Goal: Information Seeking & Learning: Learn about a topic

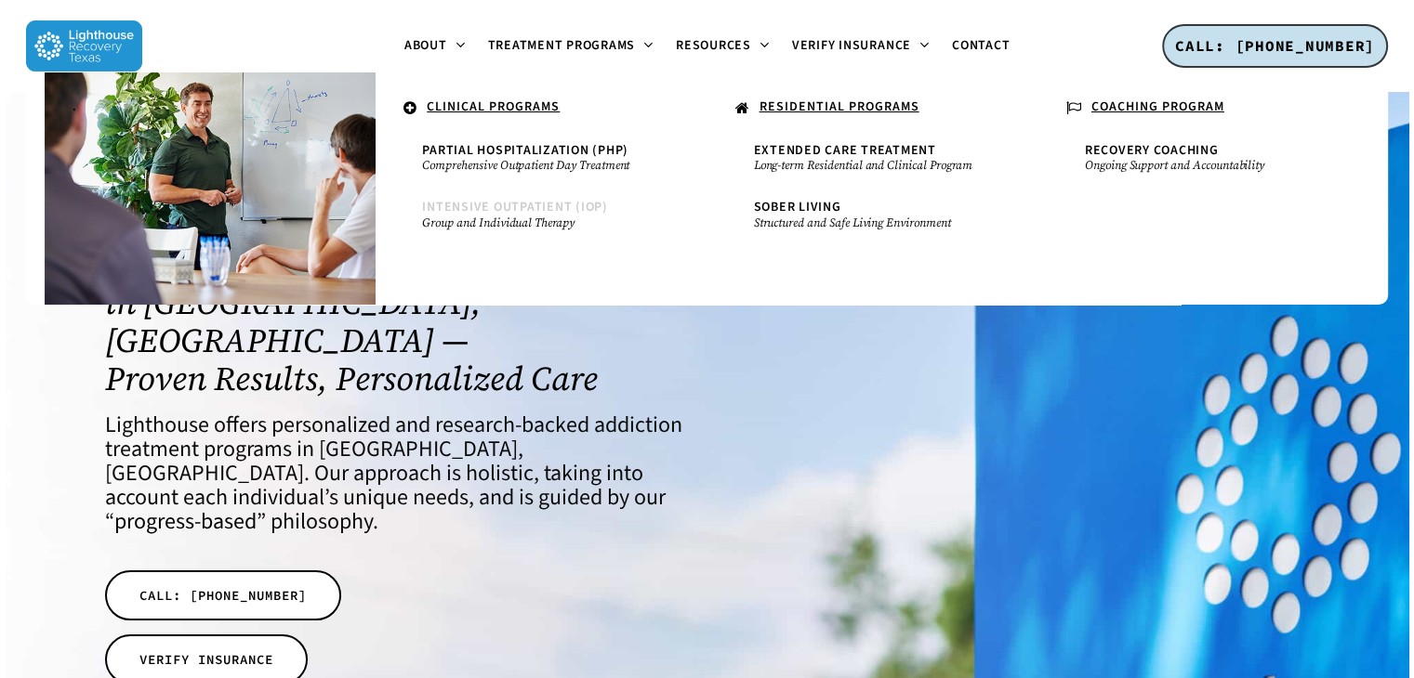
click at [506, 201] on span "Intensive Outpatient (IOP)" at bounding box center [515, 207] width 186 height 19
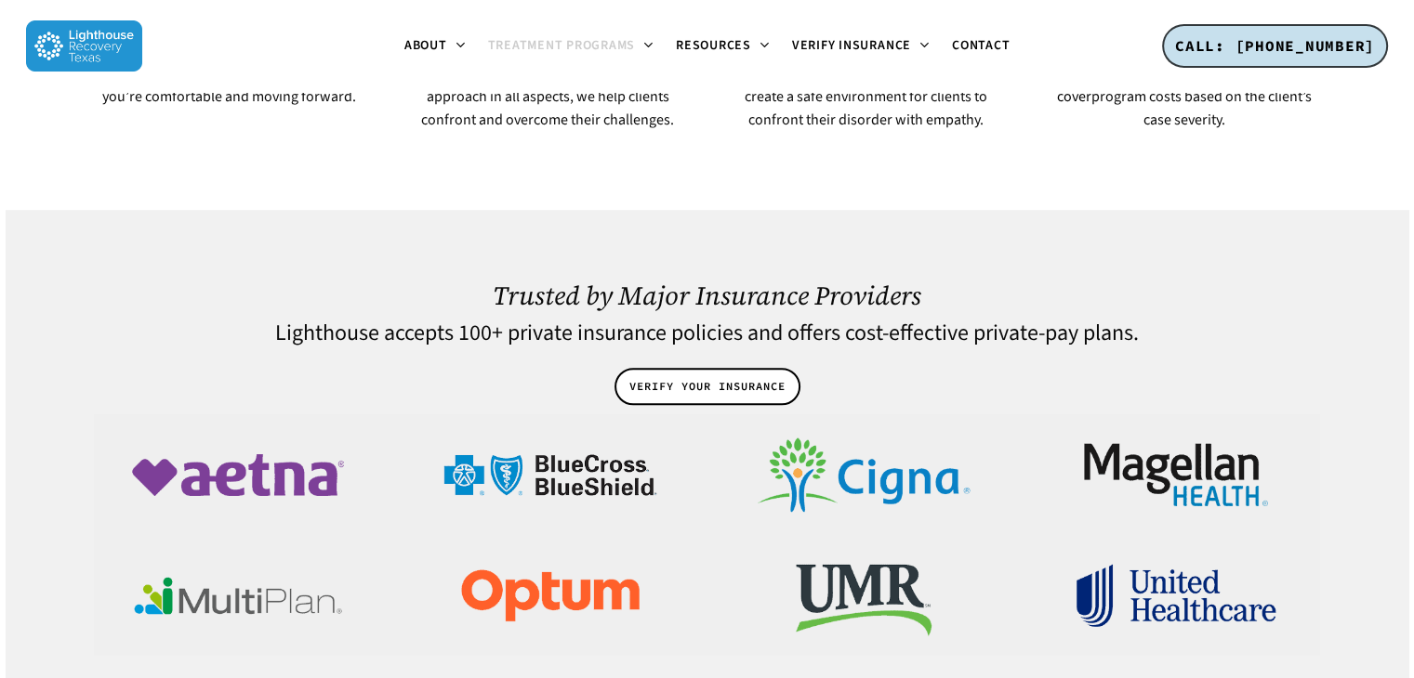
scroll to position [1483, 0]
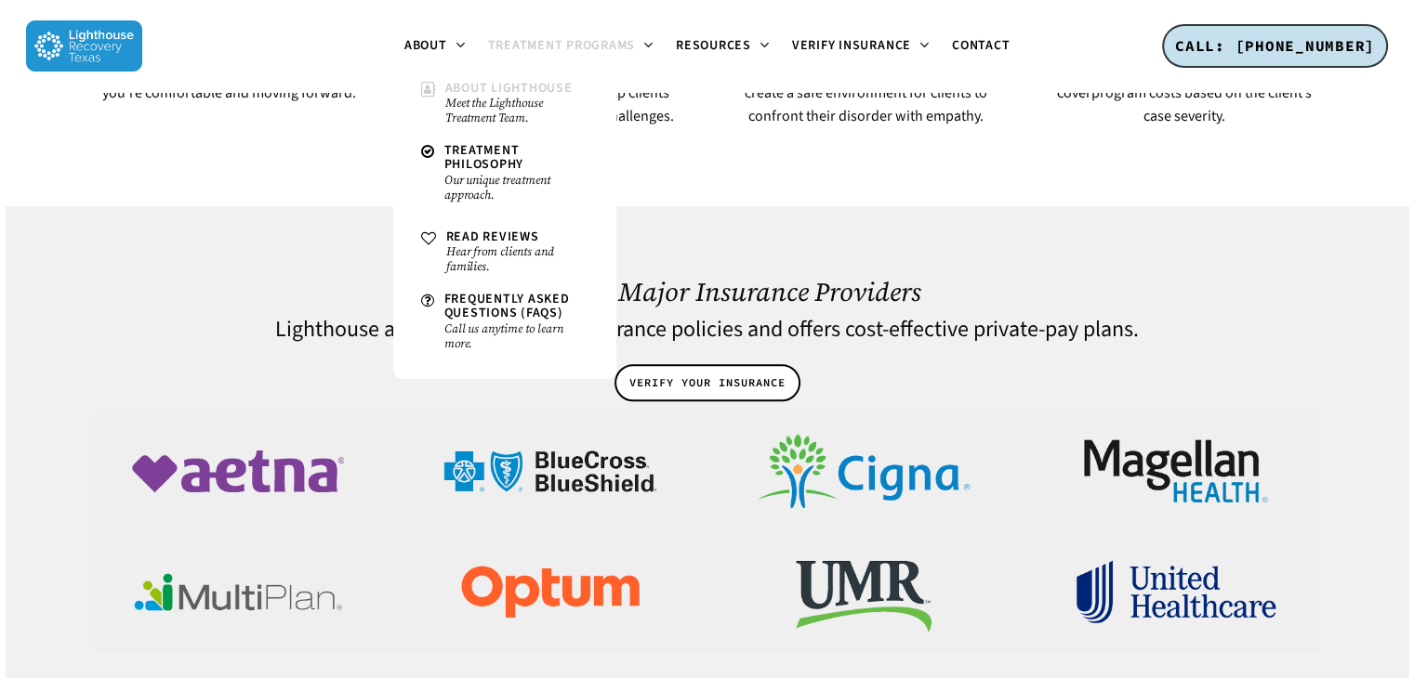
click at [466, 101] on small "Meet the Lighthouse Treatment Team." at bounding box center [516, 111] width 143 height 30
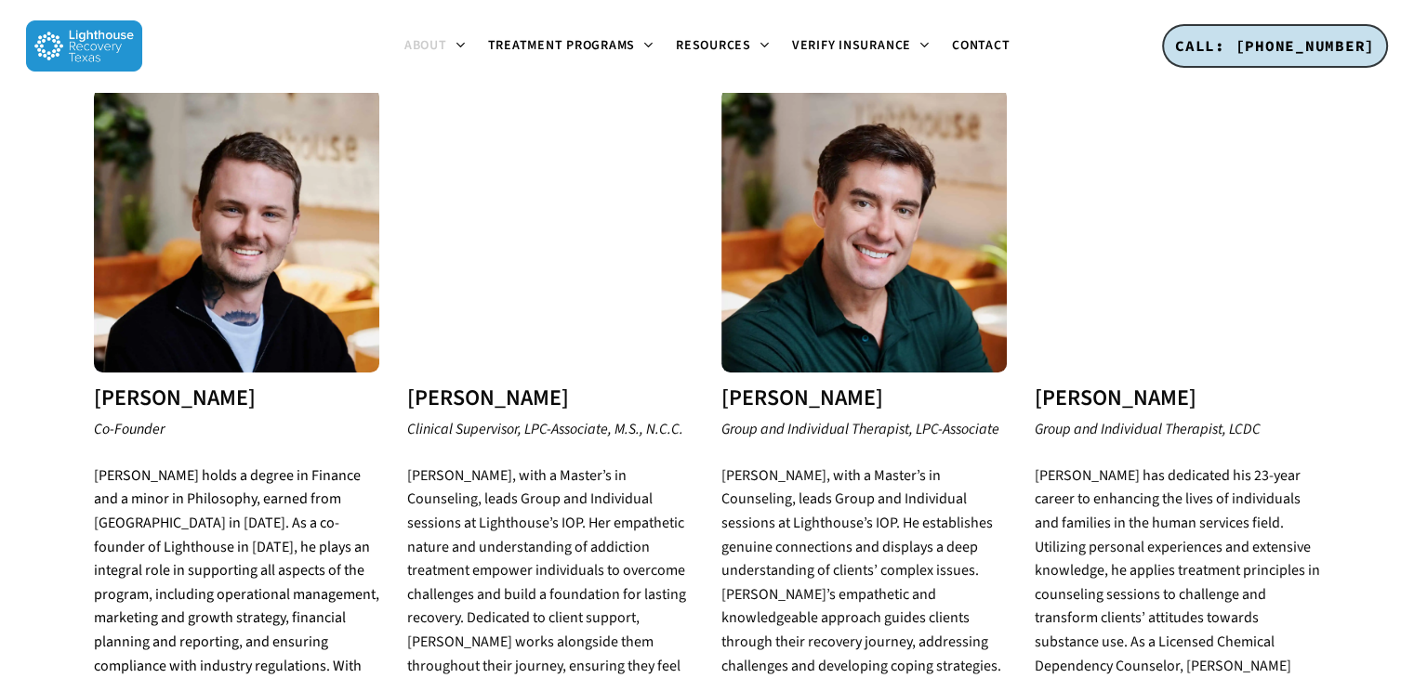
scroll to position [1684, 0]
